Goal: Check status: Check status

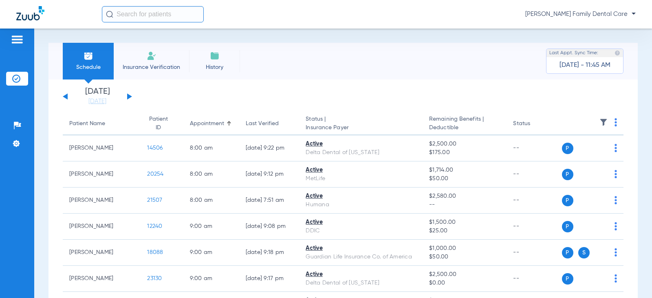
click at [129, 95] on div "[DATE] [DATE] [DATE] [DATE] [DATE] [DATE] [DATE] [DATE] [DATE] [DATE] [DATE] [D…" at bounding box center [97, 97] width 69 height 18
click at [129, 98] on button at bounding box center [129, 96] width 5 height 6
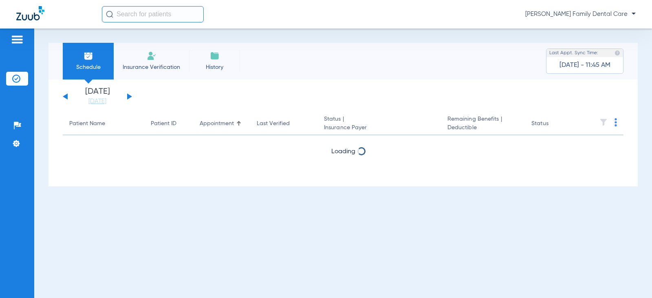
click at [129, 98] on button at bounding box center [129, 96] width 5 height 6
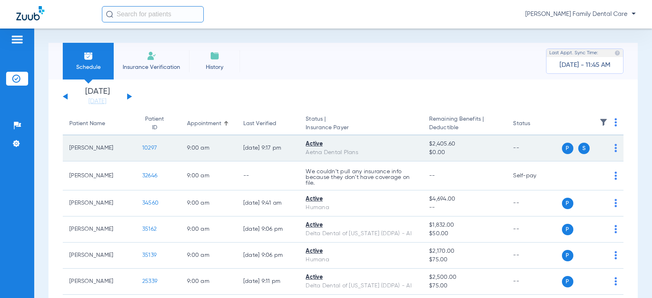
click at [142, 148] on span "10297" at bounding box center [149, 148] width 15 height 6
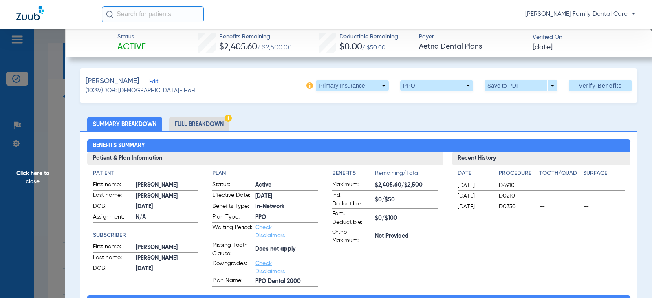
click at [41, 174] on span "Click here to close" at bounding box center [32, 178] width 65 height 298
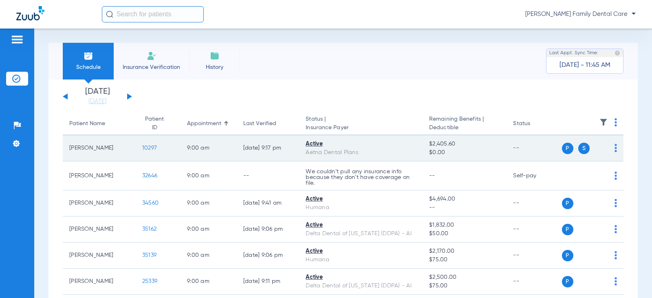
click at [142, 149] on span "10297" at bounding box center [149, 148] width 15 height 6
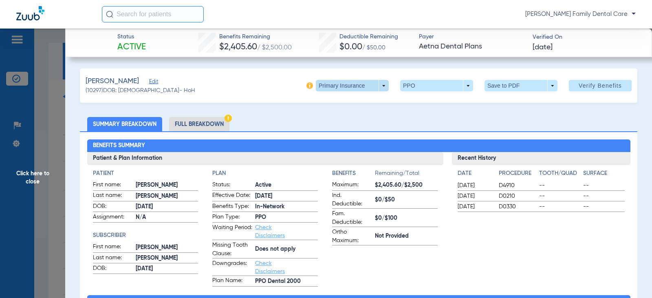
click at [375, 86] on span at bounding box center [352, 85] width 73 height 11
click at [349, 115] on span "Secondary Insurance" at bounding box center [344, 118] width 54 height 6
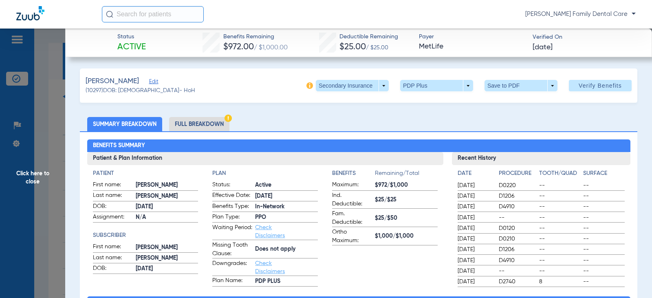
click at [35, 167] on span "Click here to close" at bounding box center [32, 178] width 65 height 298
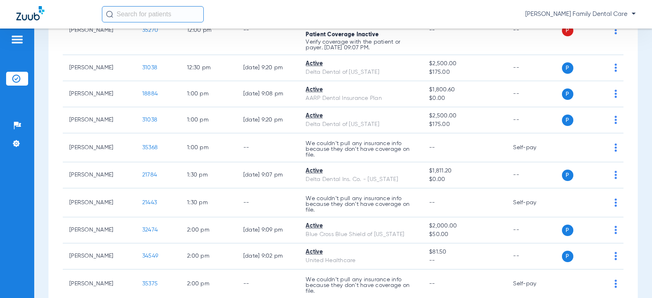
scroll to position [775, 0]
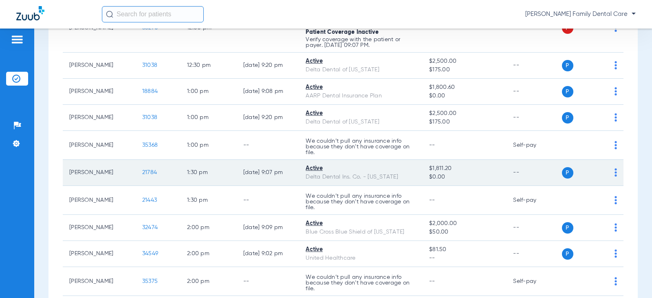
click at [142, 174] on span "21784" at bounding box center [149, 173] width 15 height 6
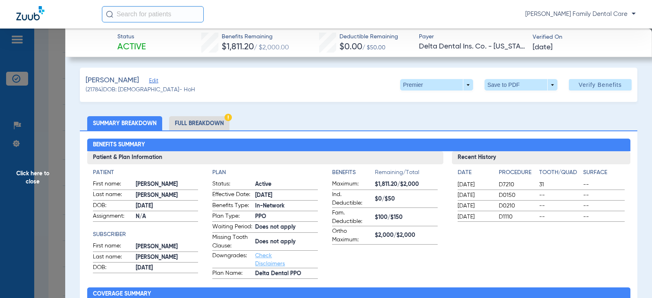
scroll to position [0, 0]
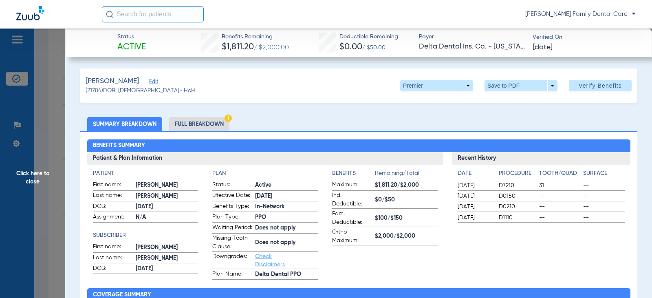
drag, startPoint x: 35, startPoint y: 179, endPoint x: 20, endPoint y: 176, distance: 15.4
click at [35, 179] on span "Click here to close" at bounding box center [32, 178] width 65 height 298
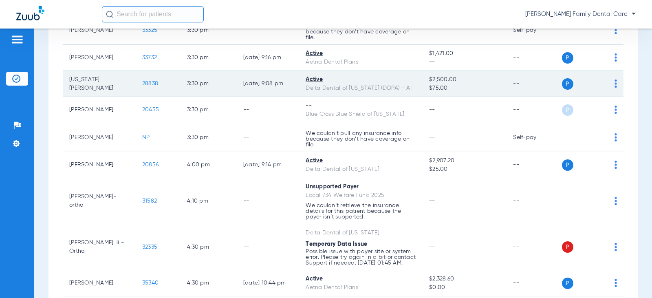
scroll to position [1264, 0]
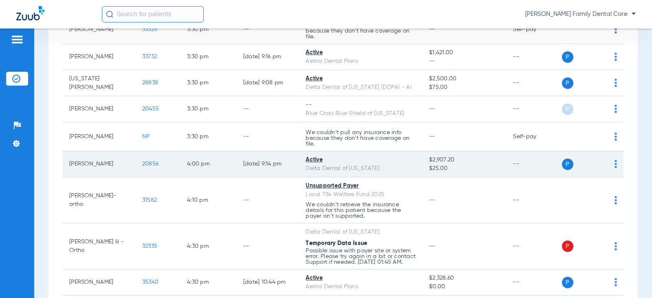
click at [142, 163] on span "20856" at bounding box center [150, 164] width 16 height 6
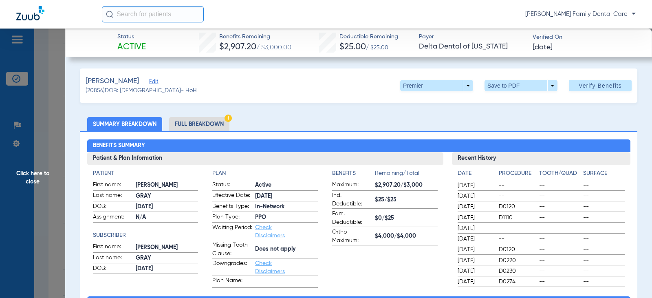
click at [39, 176] on span "Click here to close" at bounding box center [32, 178] width 65 height 298
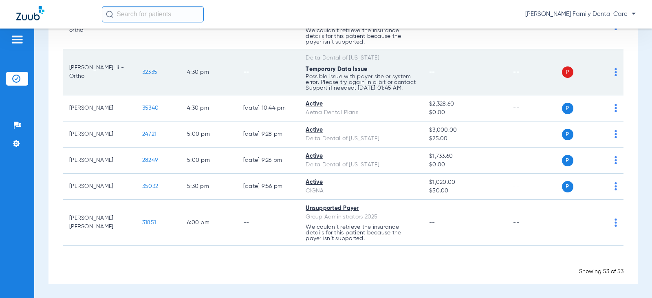
scroll to position [1444, 0]
